Goal: Task Accomplishment & Management: Use online tool/utility

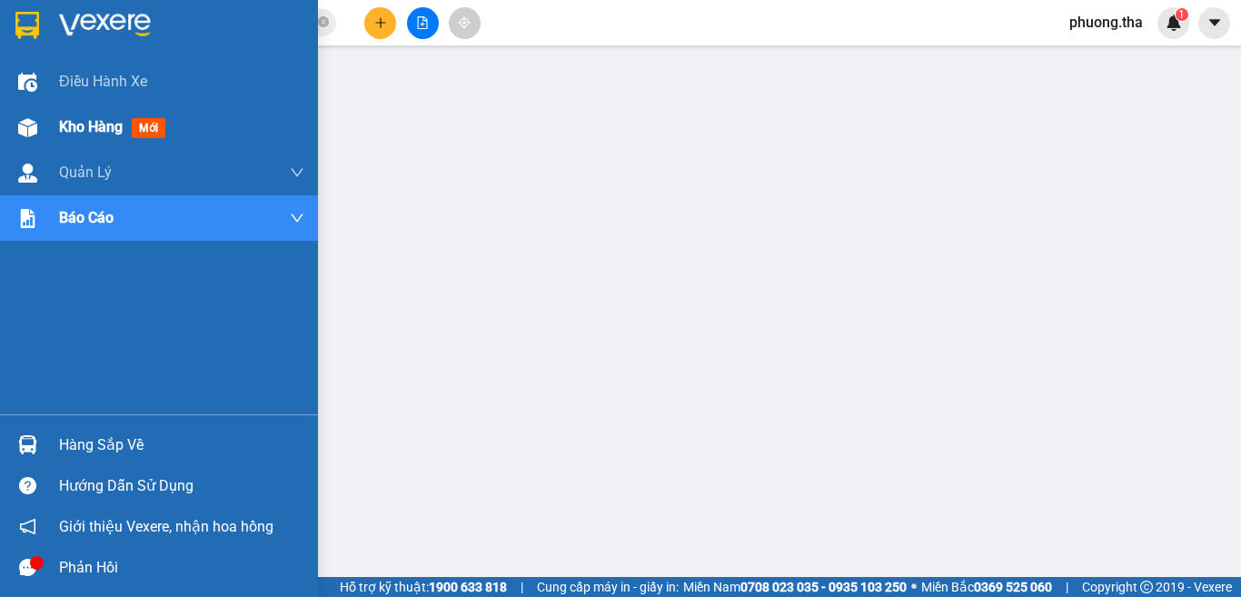
click at [34, 120] on img at bounding box center [27, 127] width 19 height 19
click at [34, 121] on img at bounding box center [27, 127] width 19 height 19
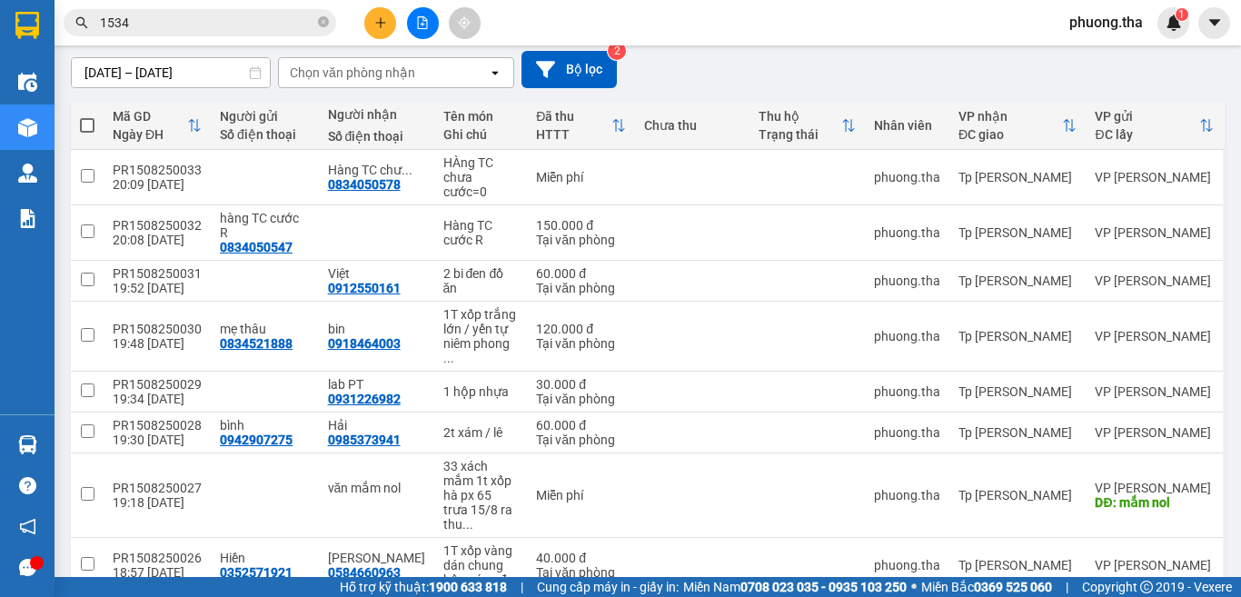
scroll to position [283, 0]
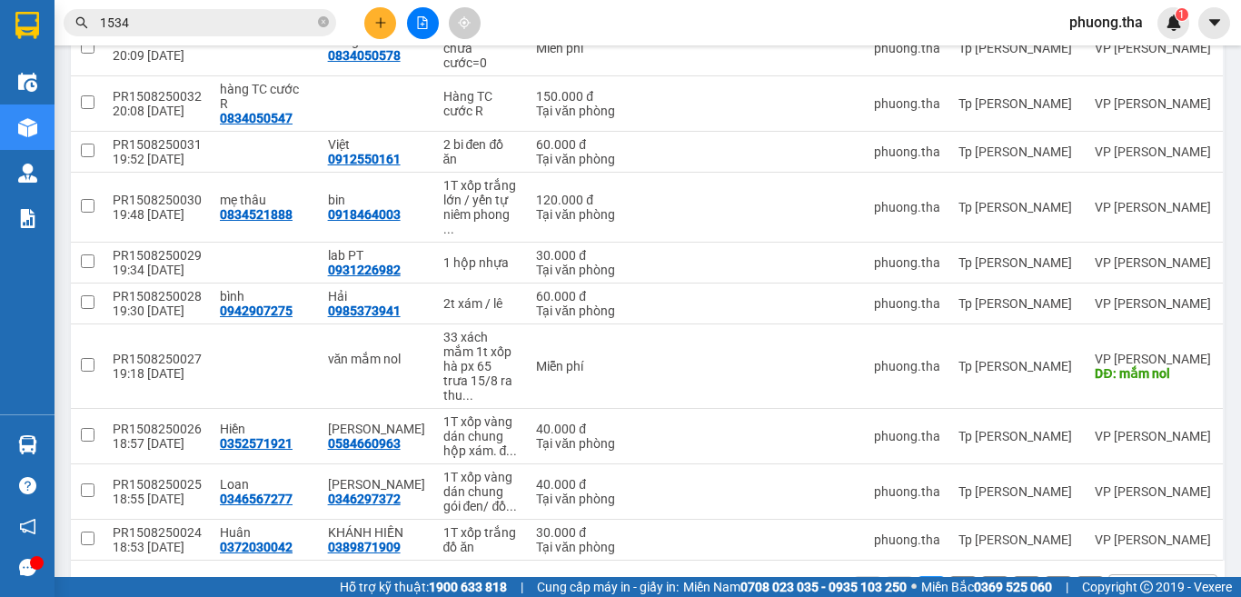
click at [1124, 574] on div "10 / trang open" at bounding box center [1162, 589] width 109 height 31
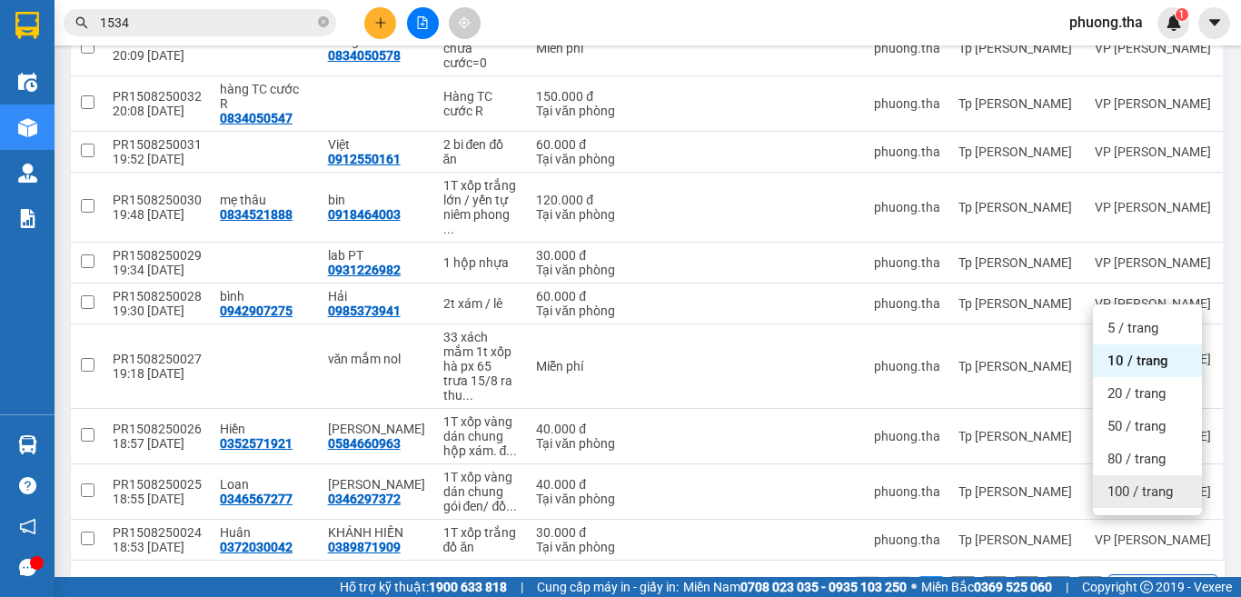
click at [1132, 489] on span "100 / trang" at bounding box center [1139, 491] width 65 height 18
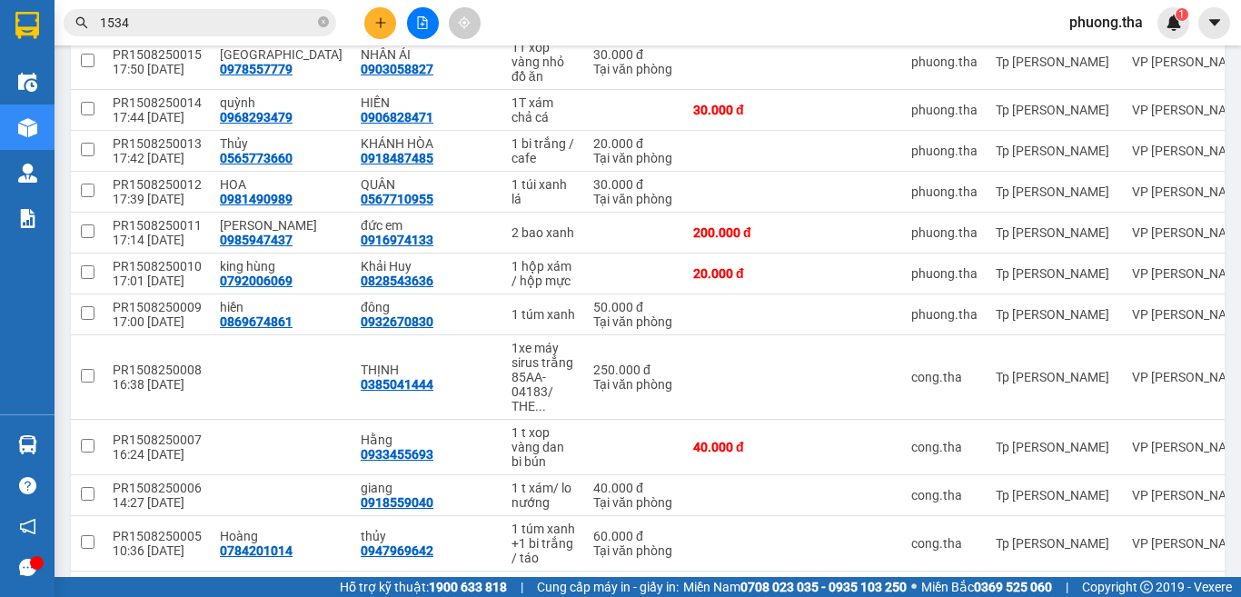
scroll to position [0, 0]
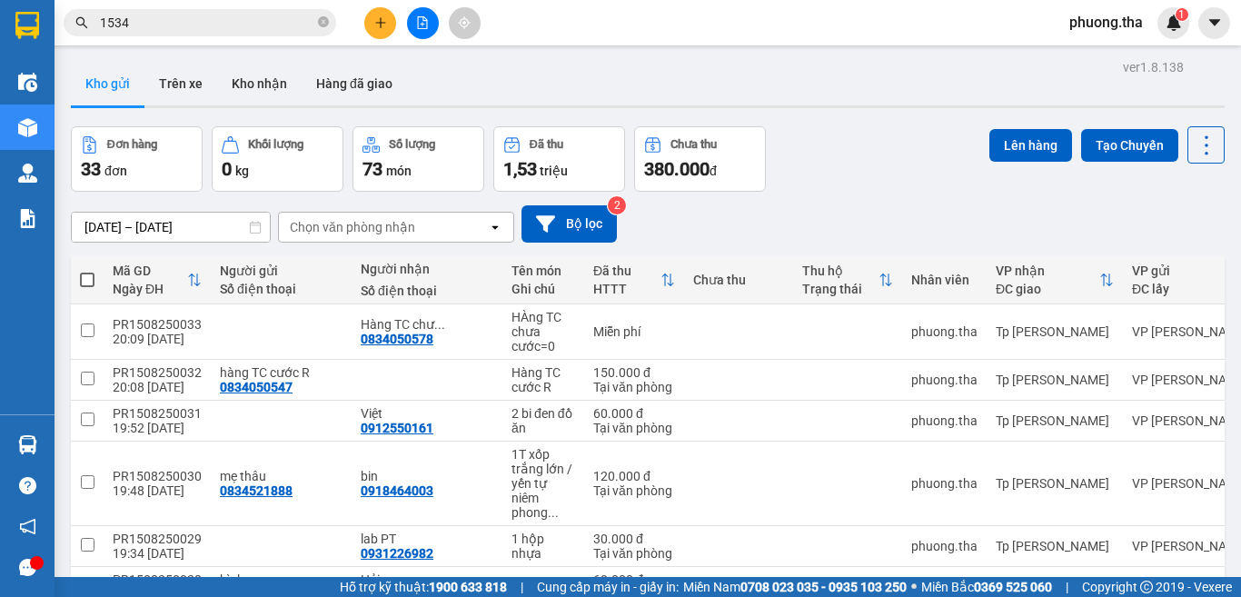
click at [86, 279] on span at bounding box center [87, 279] width 15 height 15
click at [87, 271] on input "checkbox" at bounding box center [87, 271] width 0 height 0
checkbox input "true"
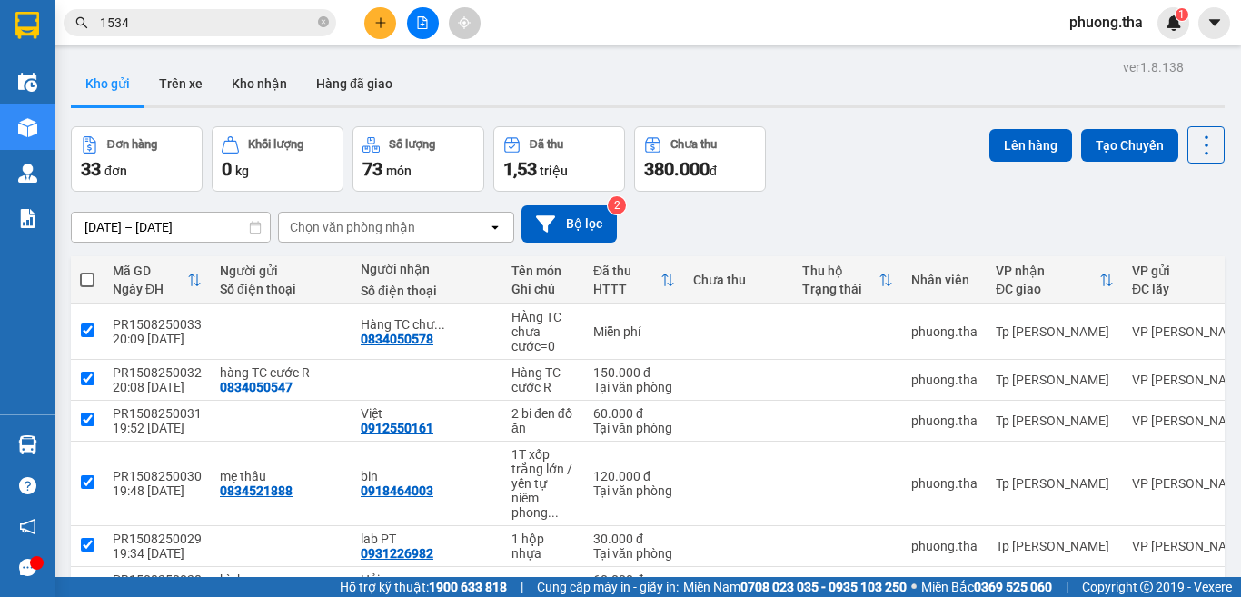
checkbox input "true"
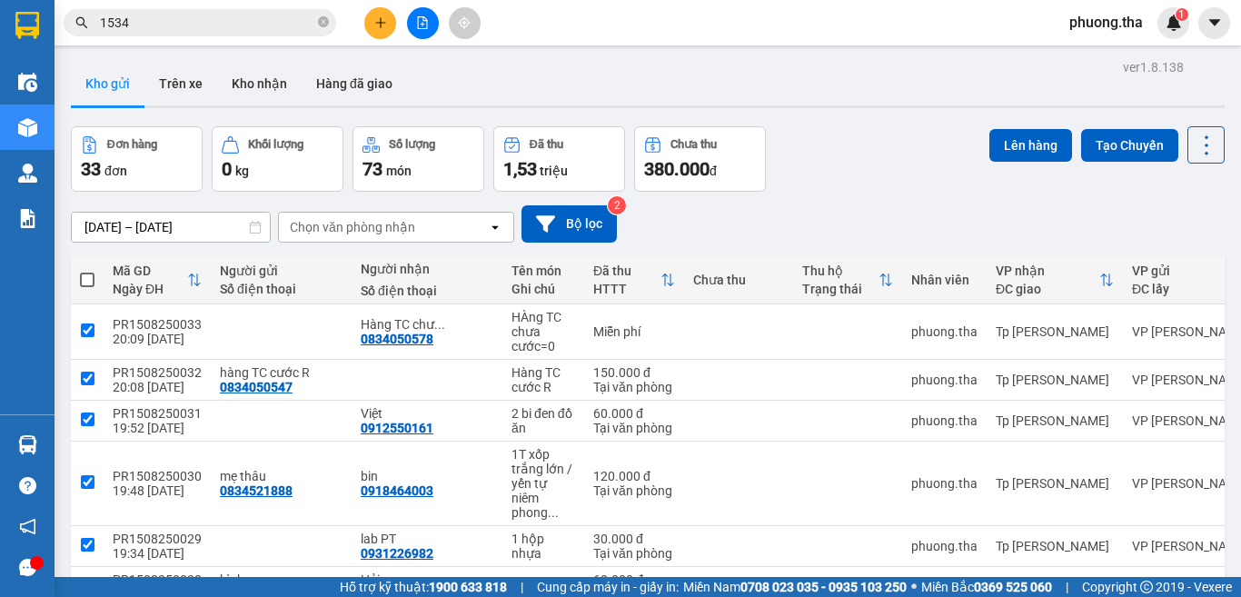
checkbox input "true"
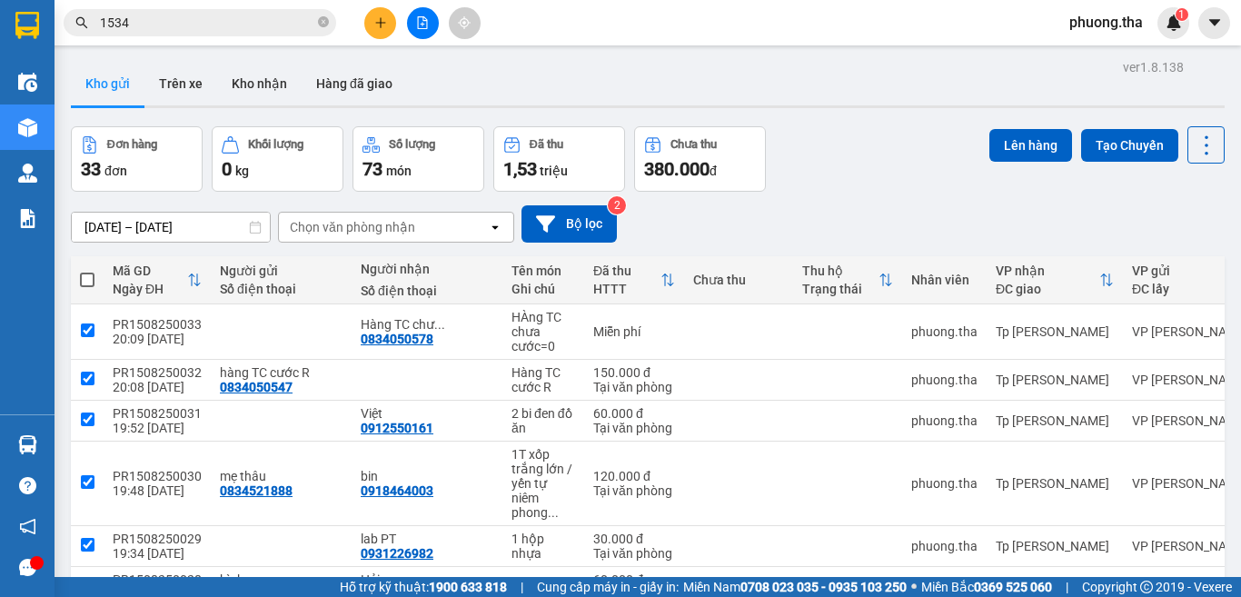
checkbox input "true"
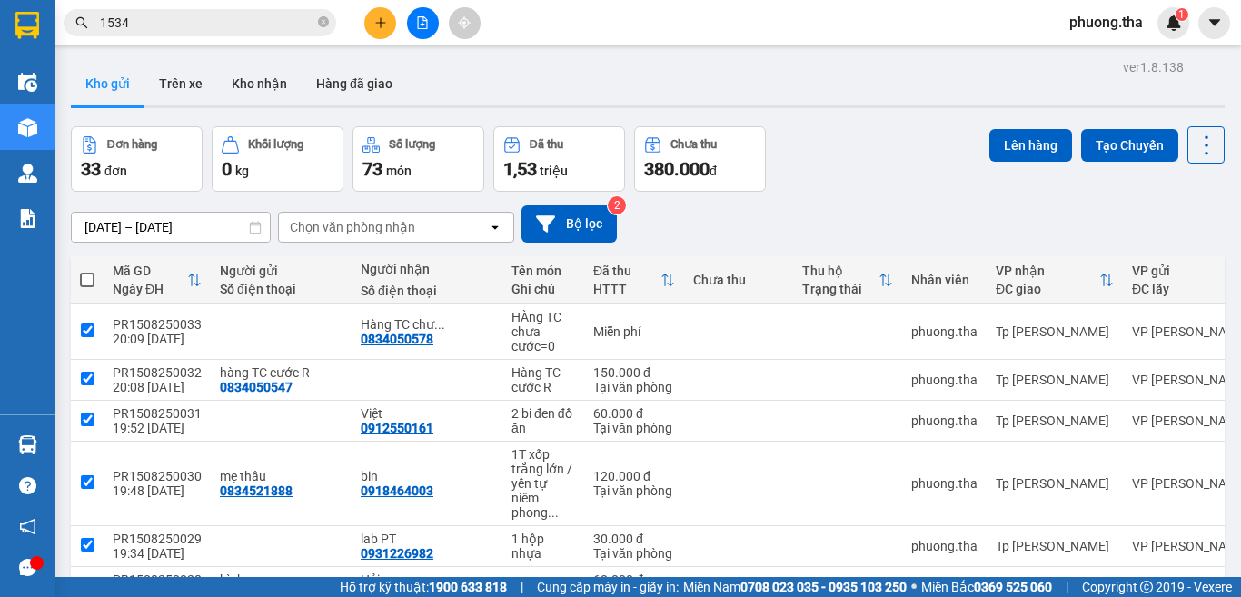
checkbox input "true"
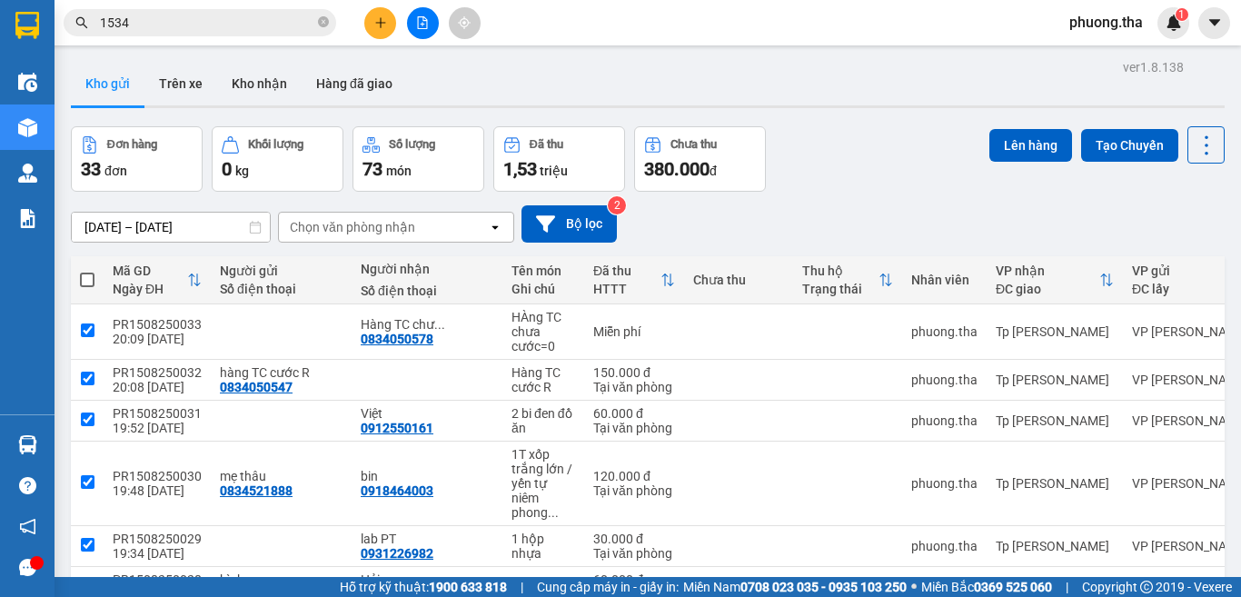
checkbox input "true"
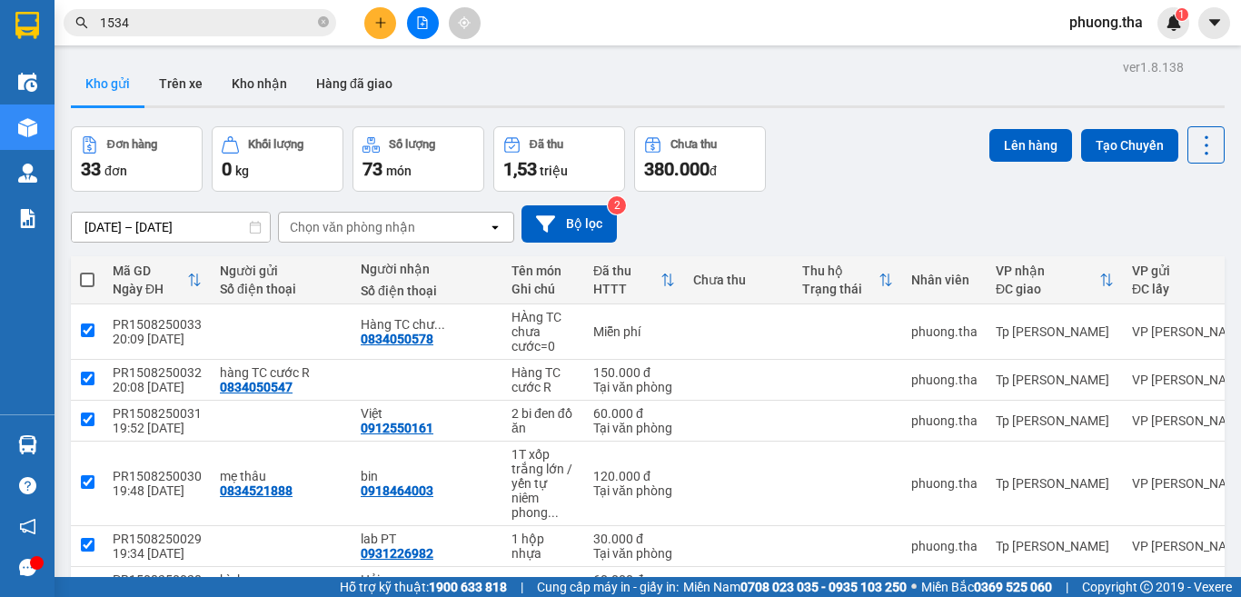
checkbox input "true"
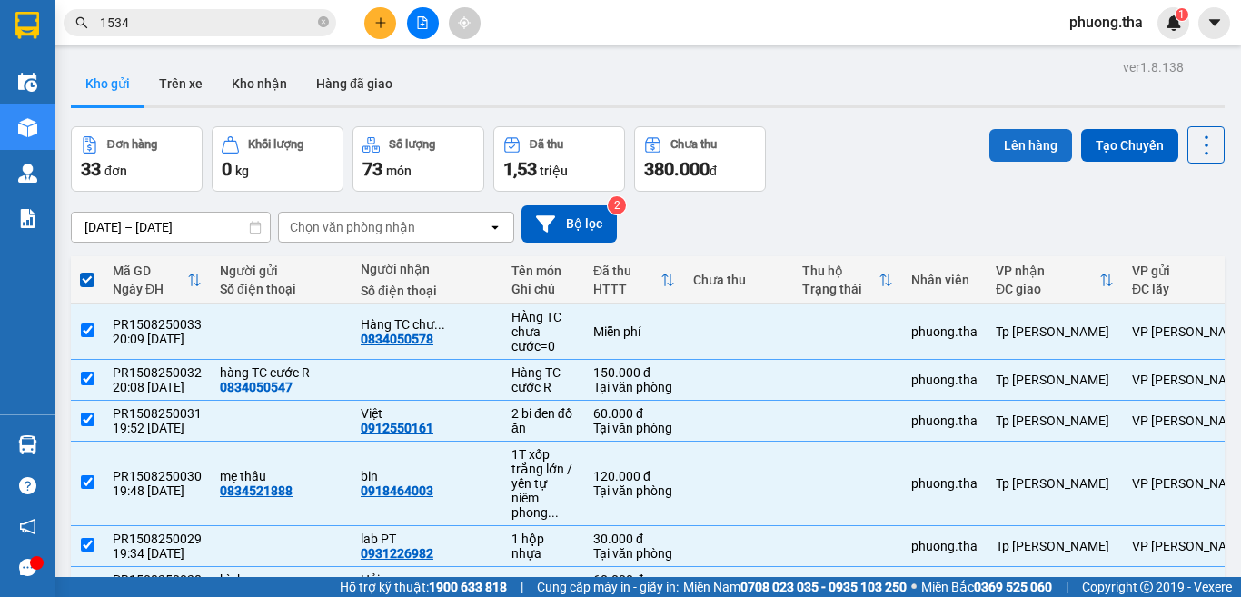
click at [991, 152] on button "Lên hàng" at bounding box center [1030, 145] width 83 height 33
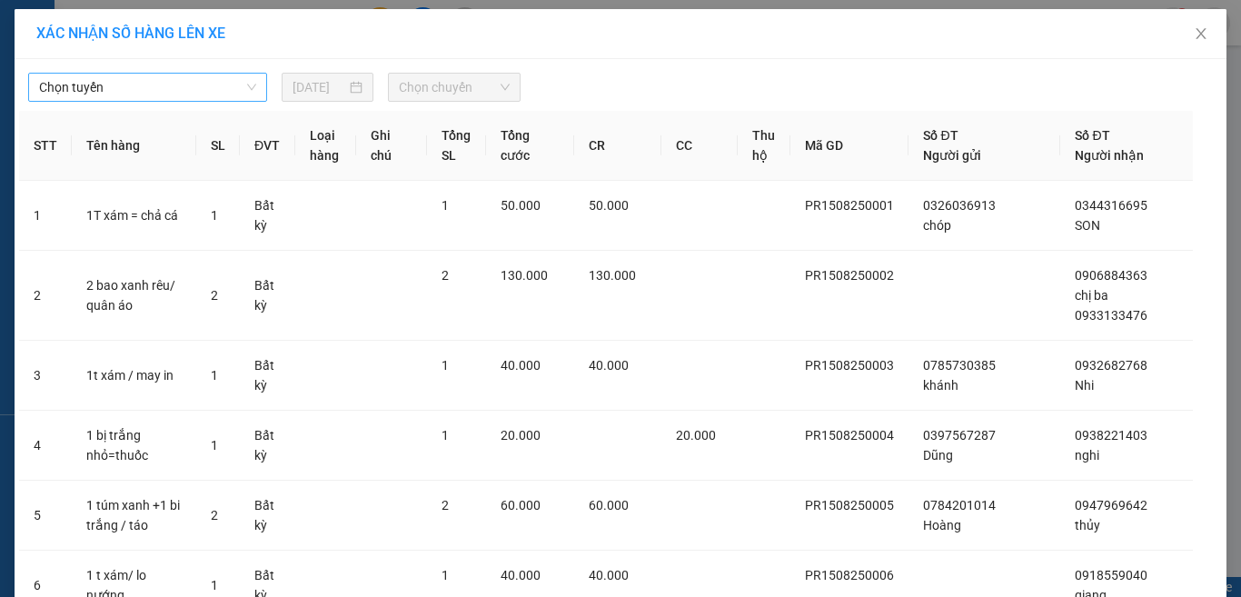
click at [211, 93] on span "Chọn tuyến" at bounding box center [147, 87] width 217 height 27
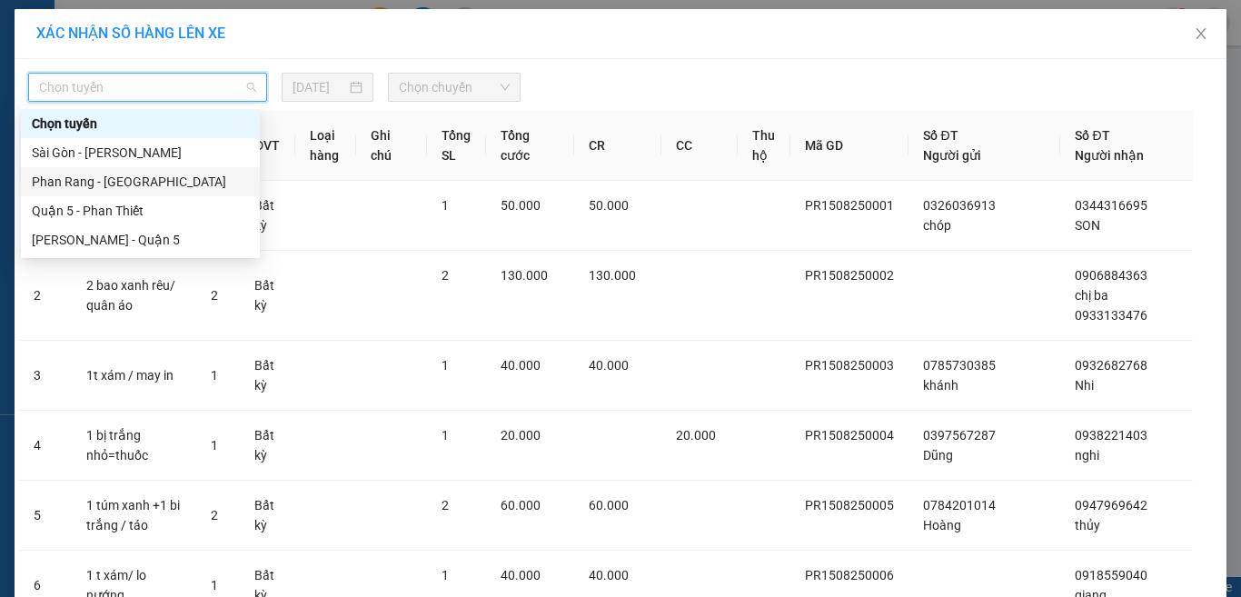
click at [143, 185] on div "Phan Rang - [GEOGRAPHIC_DATA]" at bounding box center [140, 182] width 217 height 20
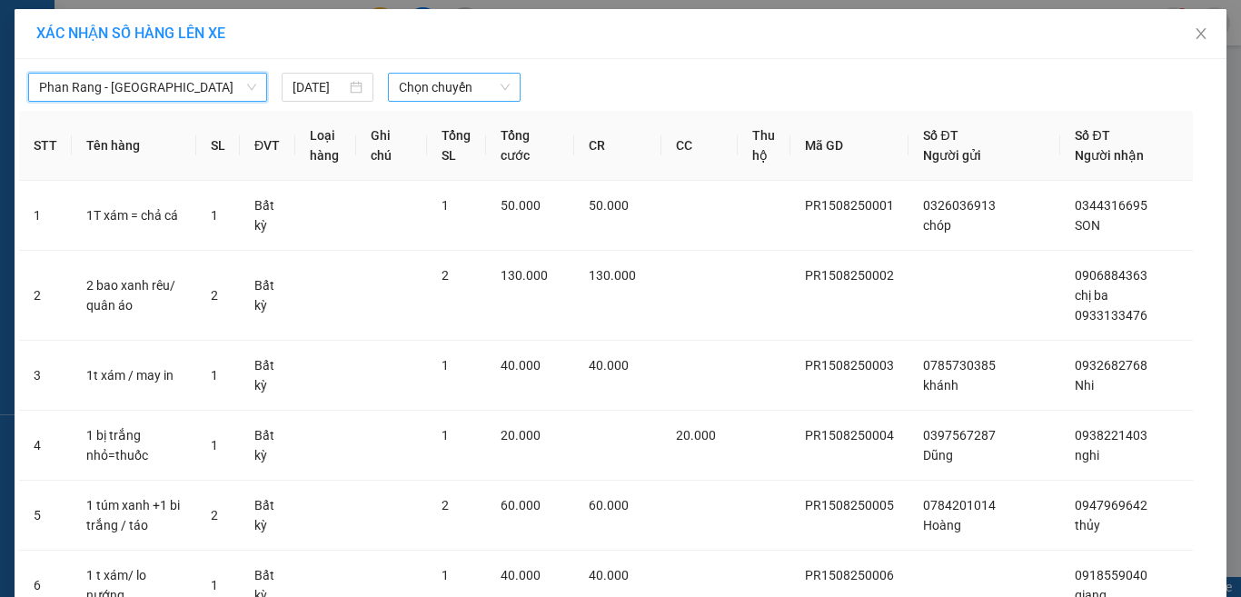
click at [400, 97] on span "Chọn chuyến" at bounding box center [455, 87] width 112 height 27
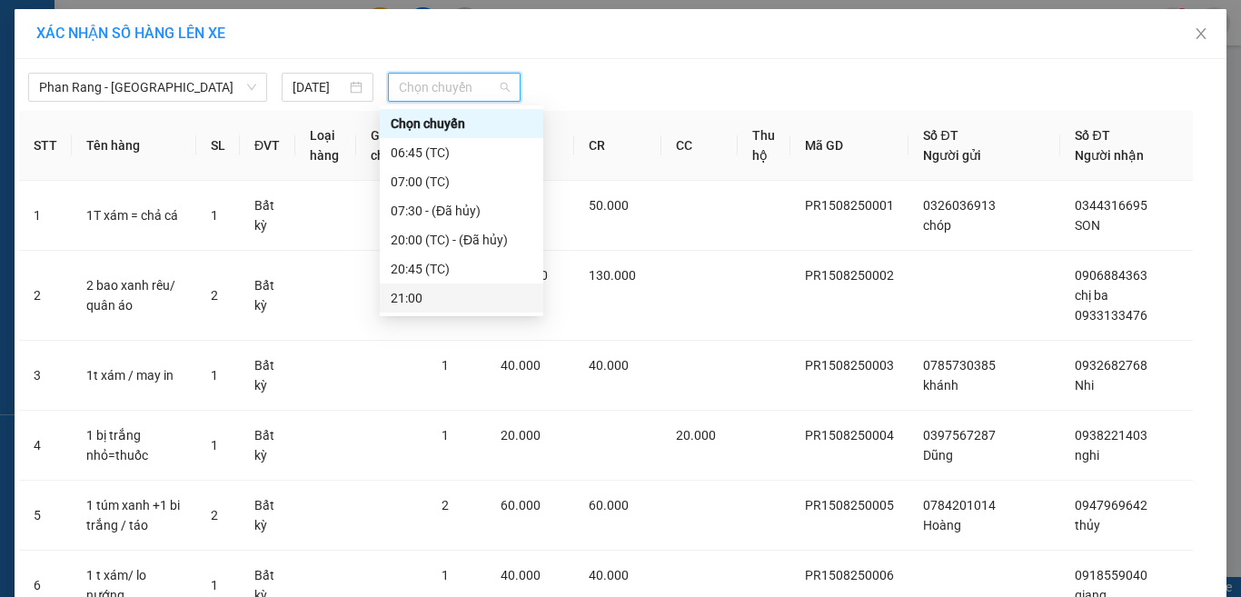
click at [407, 291] on div "21:00" at bounding box center [462, 298] width 142 height 20
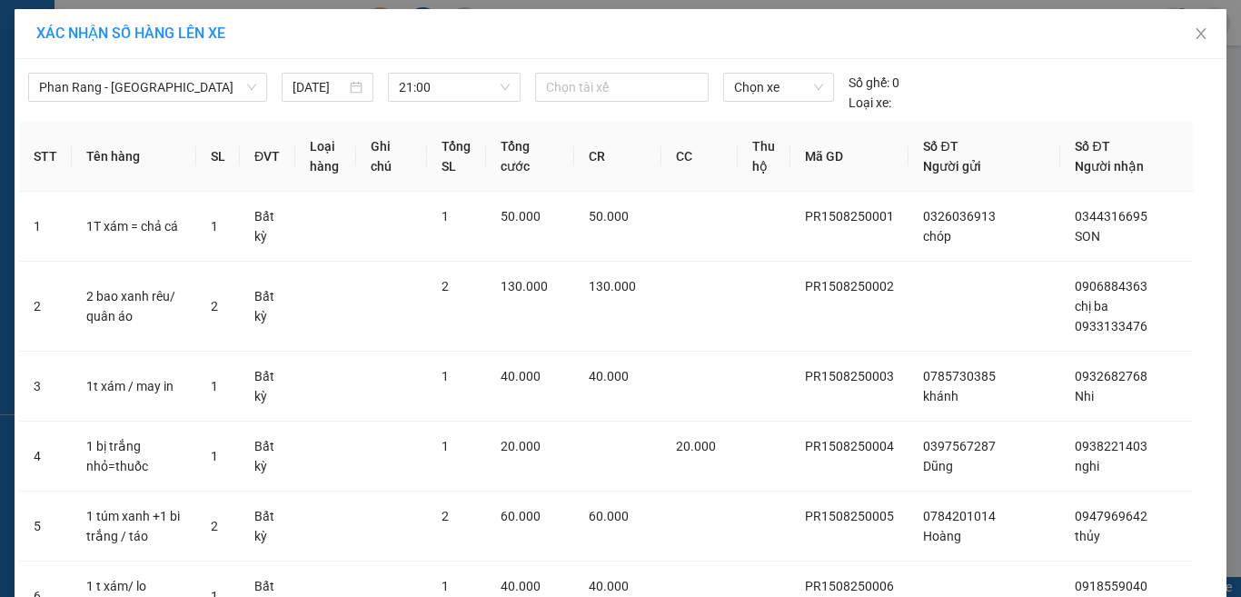
scroll to position [2215, 0]
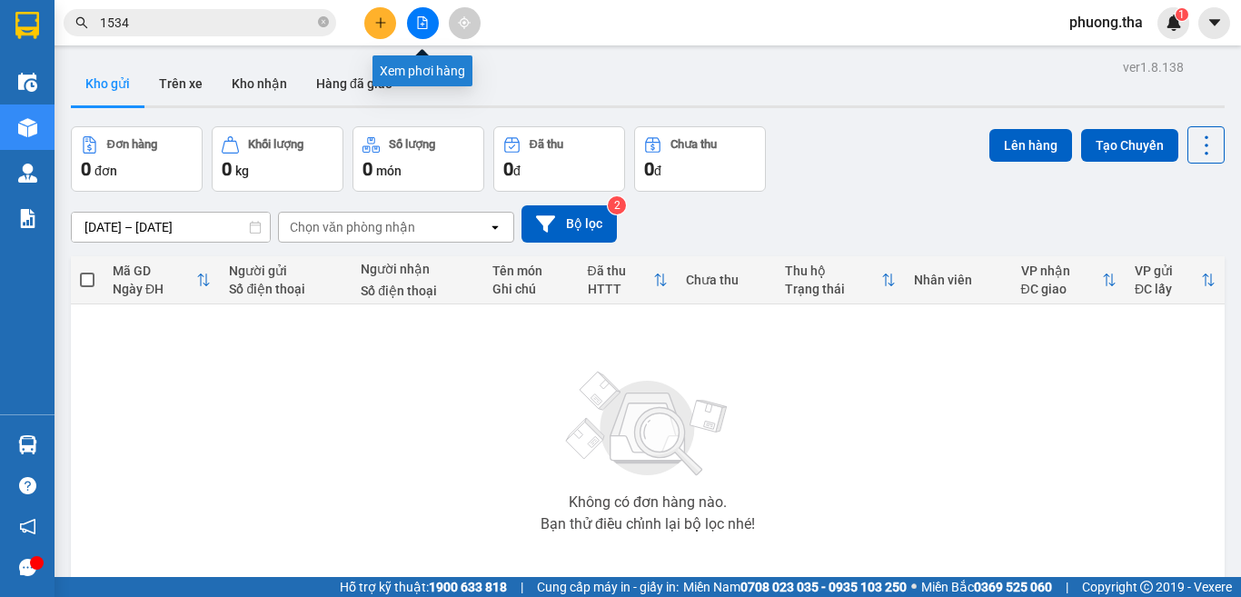
click at [425, 27] on icon "file-add" at bounding box center [422, 22] width 13 height 13
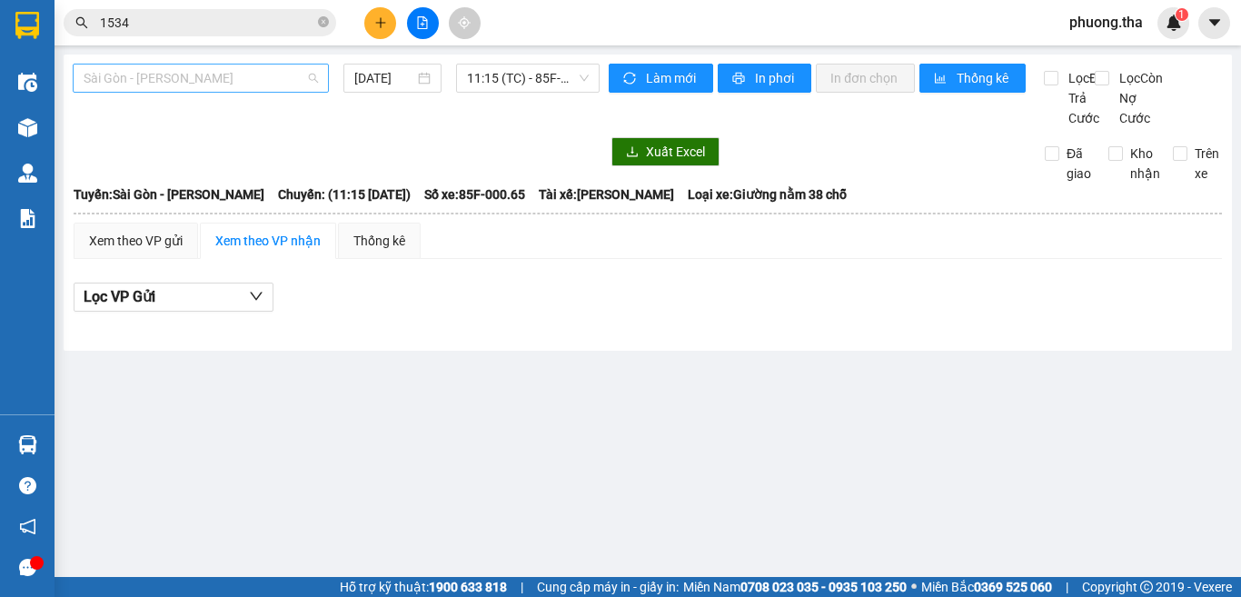
click at [198, 74] on span "Sài Gòn - [PERSON_NAME]" at bounding box center [201, 77] width 234 height 27
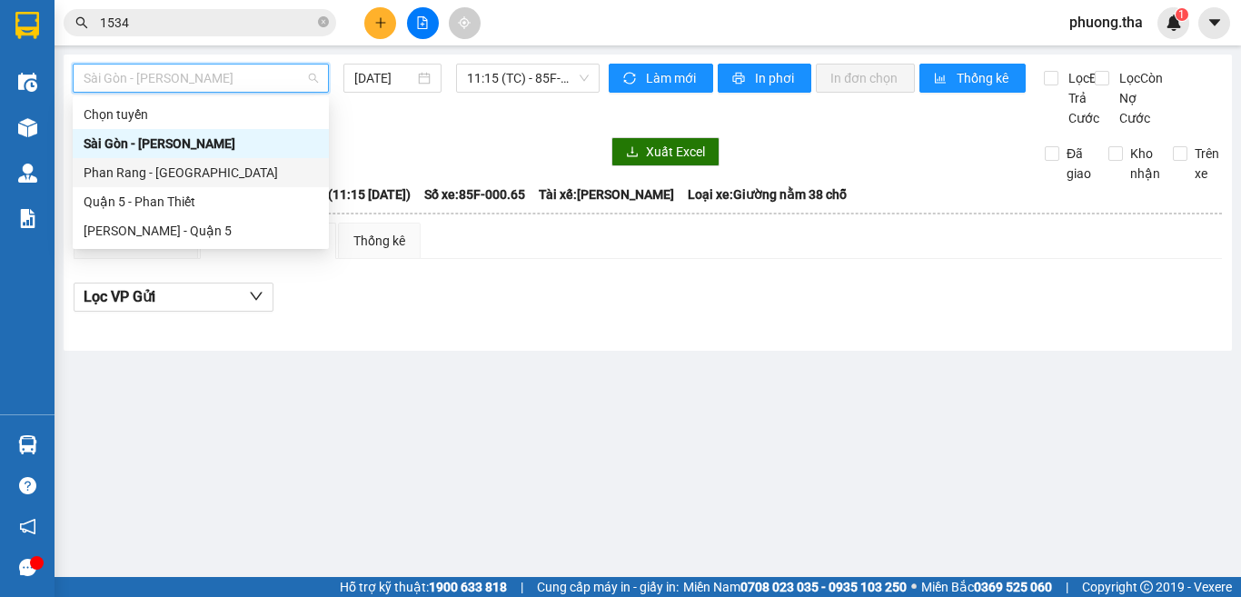
click at [194, 169] on div "Phan Rang - [GEOGRAPHIC_DATA]" at bounding box center [201, 173] width 234 height 20
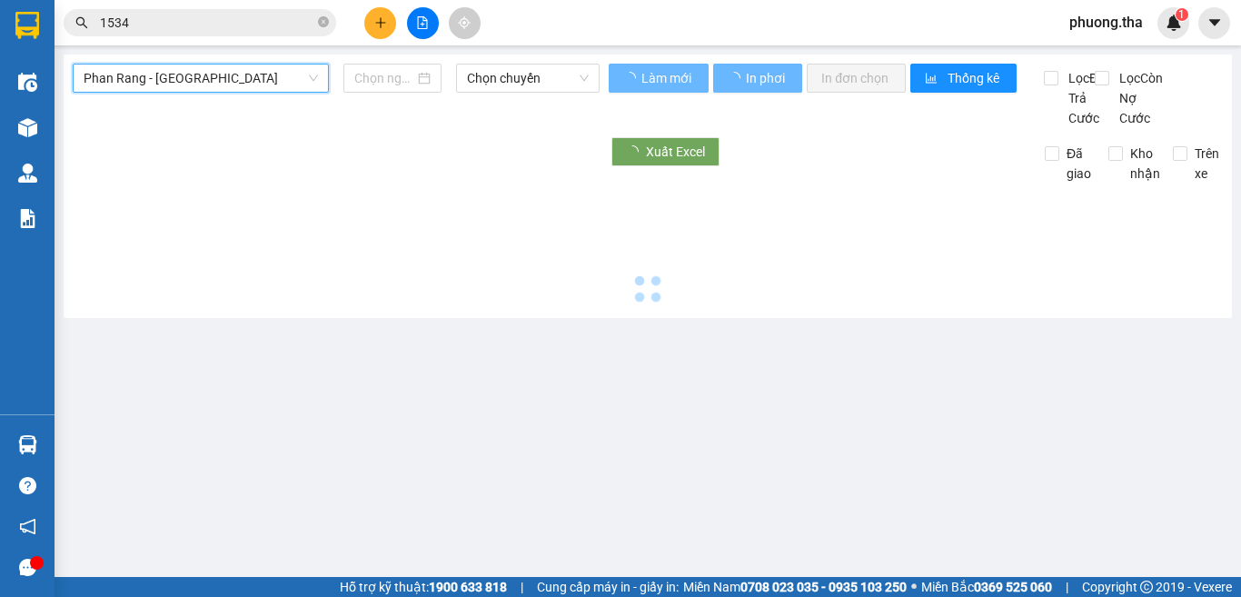
type input "[DATE]"
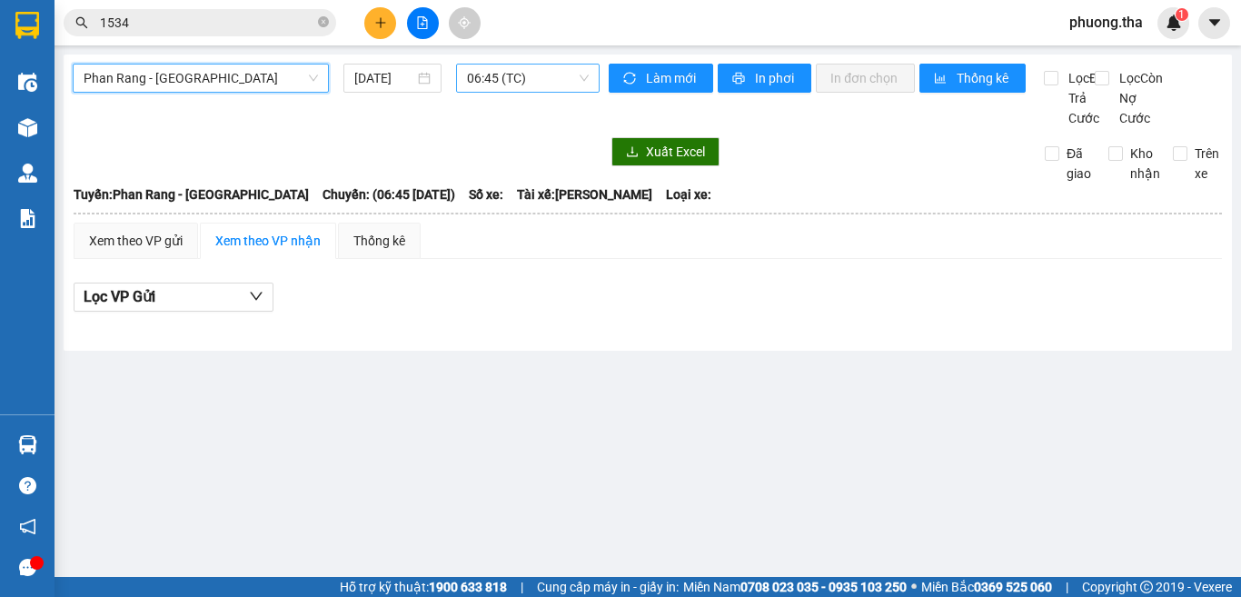
click at [473, 77] on span "06:45 (TC)" at bounding box center [528, 77] width 122 height 27
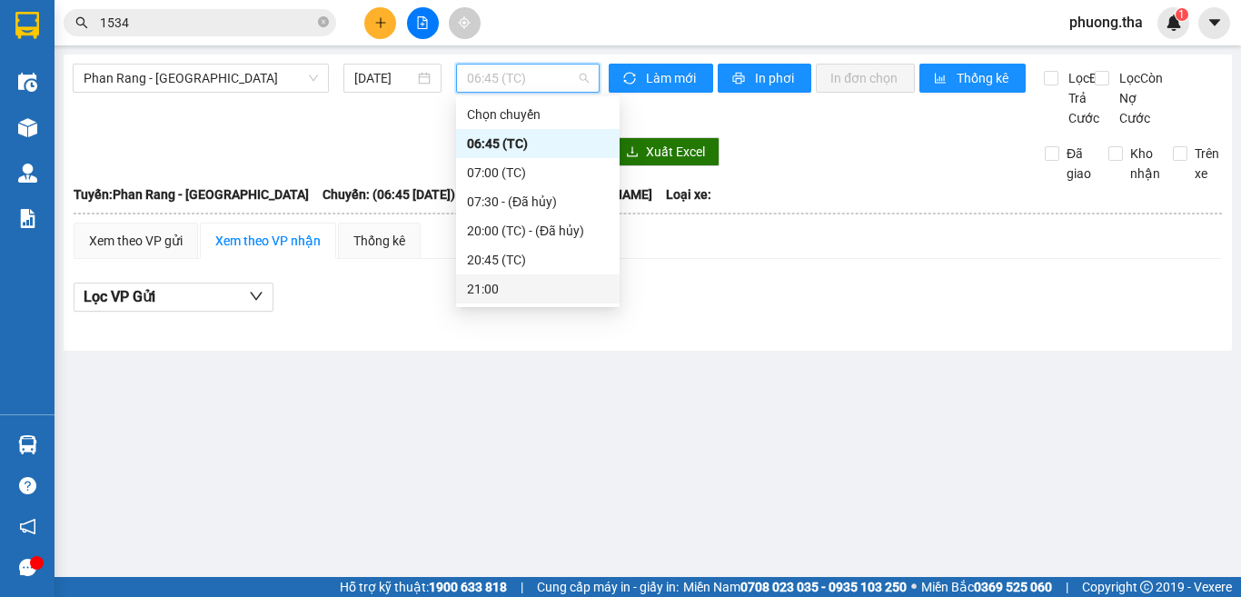
click at [483, 290] on div "21:00" at bounding box center [538, 289] width 142 height 20
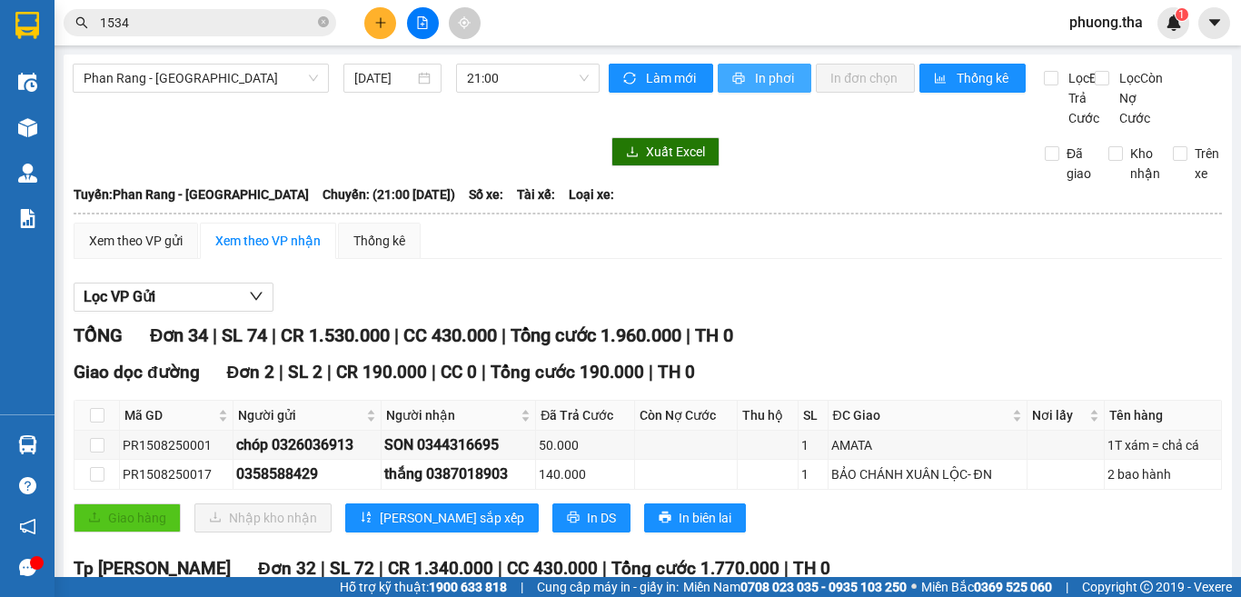
click at [756, 77] on span "In phơi" at bounding box center [776, 78] width 42 height 20
